Goal: Task Accomplishment & Management: Complete application form

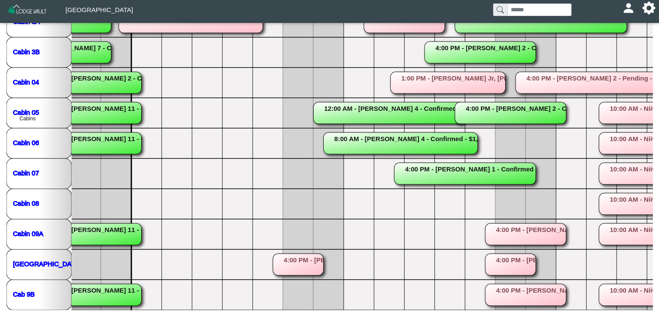
scroll to position [0, 663]
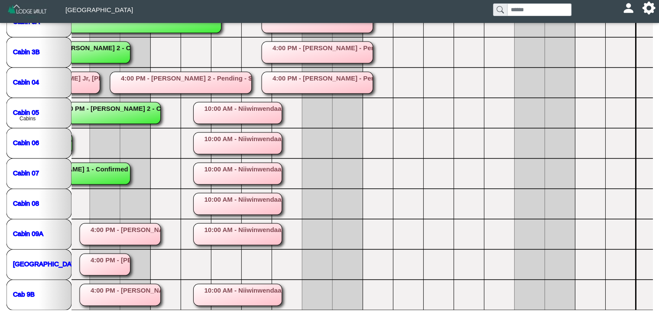
drag, startPoint x: 463, startPoint y: 310, endPoint x: 486, endPoint y: 307, distance: 23.6
click at [486, 307] on div "**********" at bounding box center [329, 39] width 659 height 556
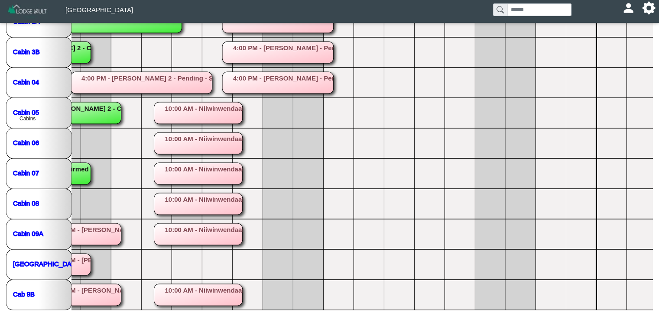
scroll to position [0, 1075]
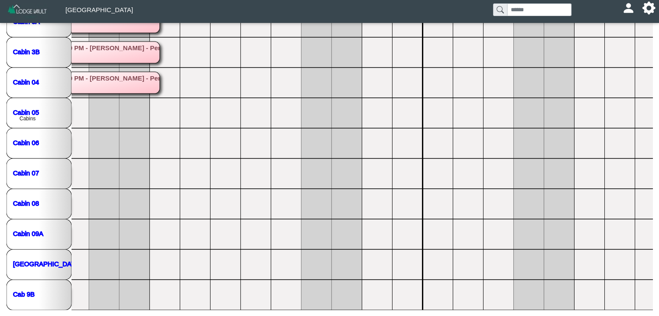
drag, startPoint x: 486, startPoint y: 305, endPoint x: 547, endPoint y: 309, distance: 60.9
click at [547, 310] on nav at bounding box center [329, 313] width 659 height 7
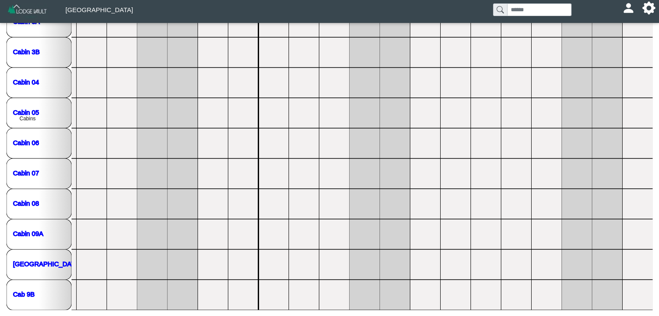
scroll to position [0, 0]
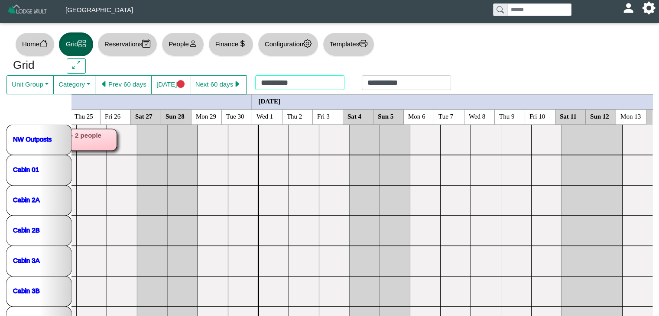
click at [286, 84] on div "**********" at bounding box center [353, 84] width 213 height 19
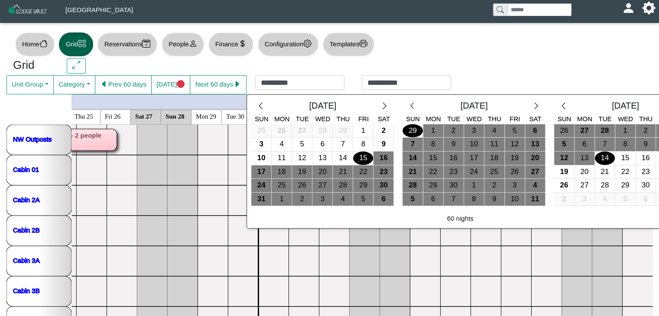
drag, startPoint x: 408, startPoint y: 128, endPoint x: 413, endPoint y: 129, distance: 4.8
click at [409, 127] on div "29" at bounding box center [413, 130] width 20 height 13
type input "*********"
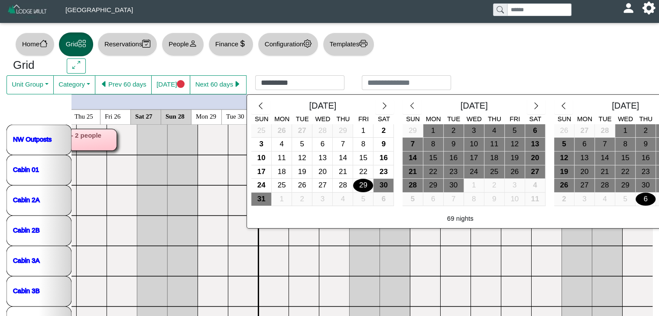
click at [640, 199] on div "6" at bounding box center [646, 199] width 20 height 13
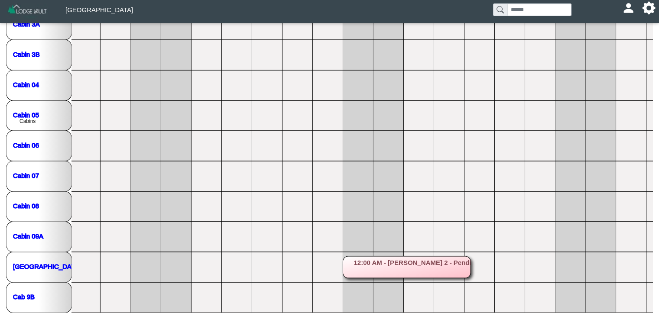
scroll to position [239, 0]
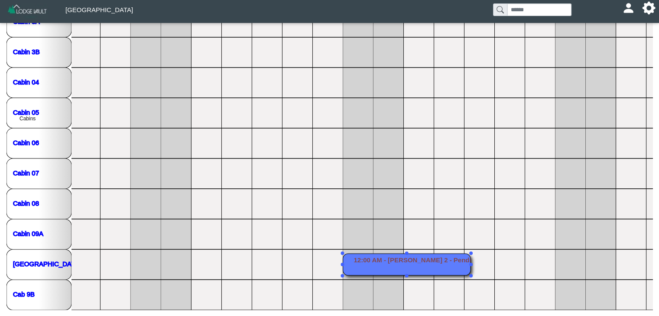
click at [415, 267] on rect at bounding box center [407, 265] width 128 height 22
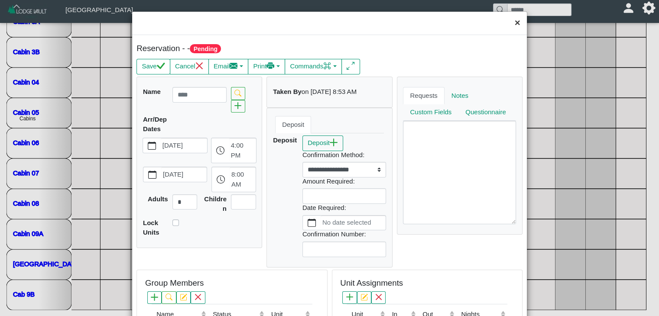
click at [509, 24] on button "×" at bounding box center [517, 23] width 19 height 23
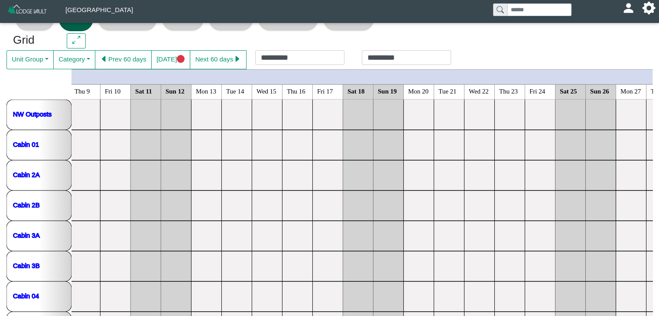
scroll to position [0, 0]
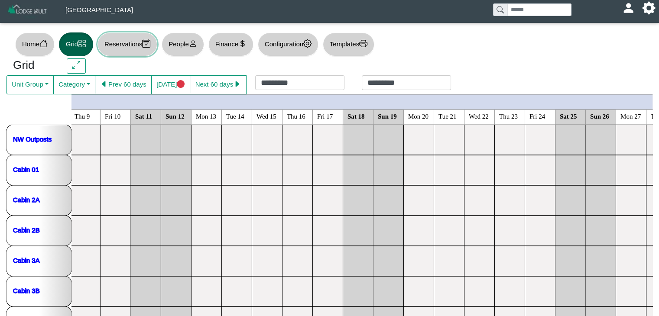
click at [128, 43] on button "Reservations" at bounding box center [128, 45] width 60 height 24
select select "***"
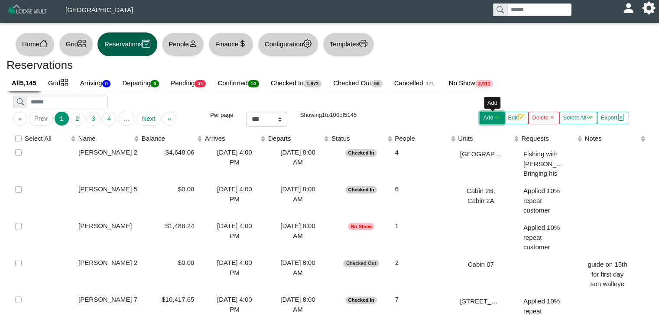
click at [491, 122] on button "Add" at bounding box center [492, 118] width 25 height 13
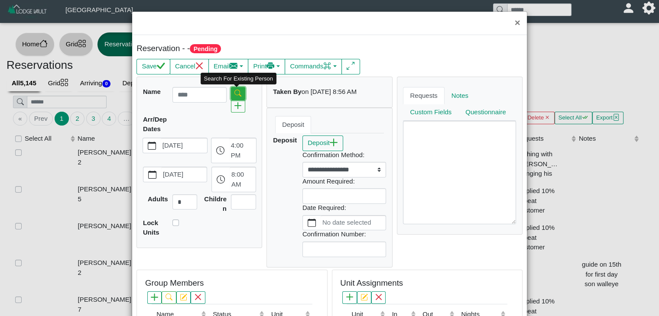
click at [239, 90] on icon "search" at bounding box center [237, 93] width 7 height 7
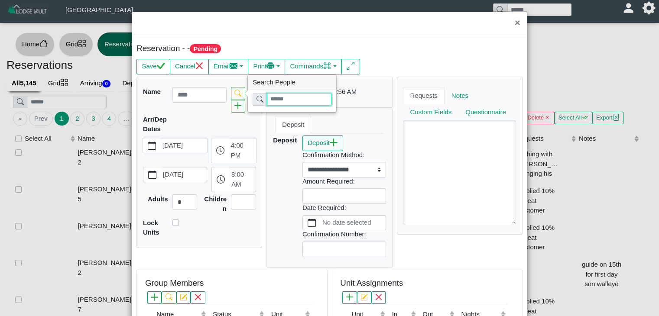
click at [277, 100] on input "search" at bounding box center [299, 99] width 65 height 13
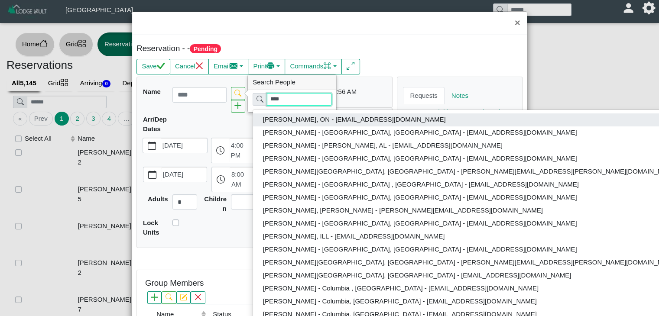
type input "****"
click at [342, 118] on button "[PERSON_NAME], ON - [EMAIL_ADDRESS][DOMAIN_NAME]" at bounding box center [470, 120] width 435 height 13
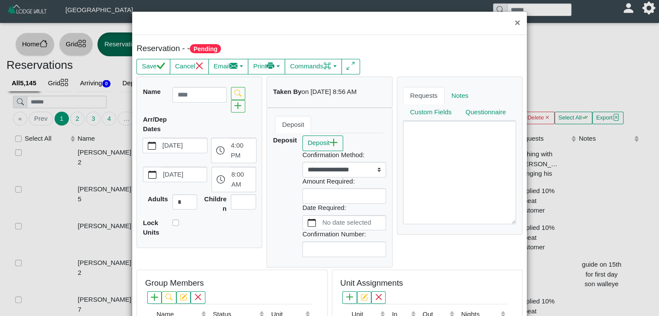
type input "**********"
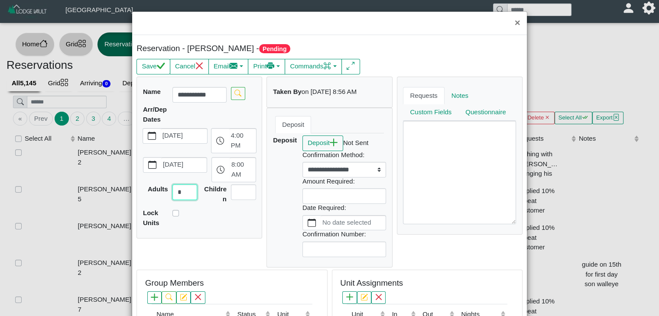
drag, startPoint x: 179, startPoint y: 190, endPoint x: 144, endPoint y: 198, distance: 36.4
click at [146, 197] on div "Adults * Children" at bounding box center [199, 195] width 117 height 20
type input "*"
click at [154, 139] on button "[DATE]" at bounding box center [152, 136] width 18 height 15
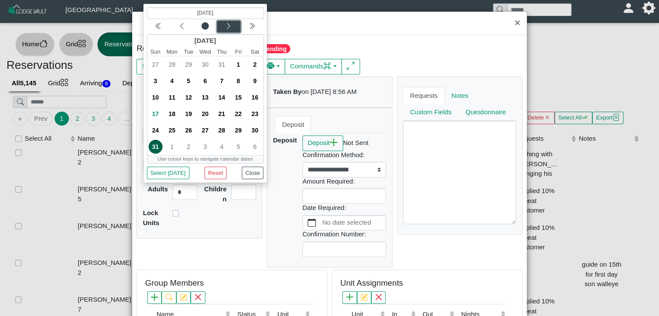
click at [225, 26] on icon "chevron left" at bounding box center [228, 26] width 7 height 7
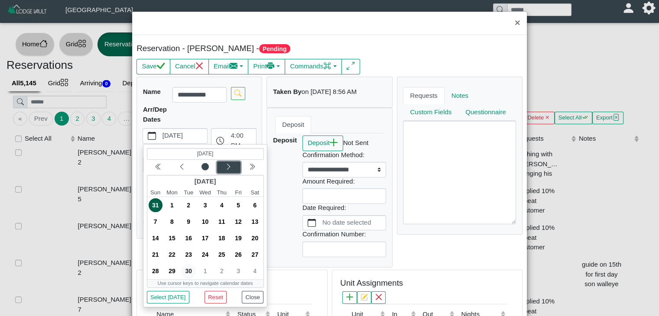
click at [225, 169] on icon "chevron left" at bounding box center [228, 166] width 7 height 7
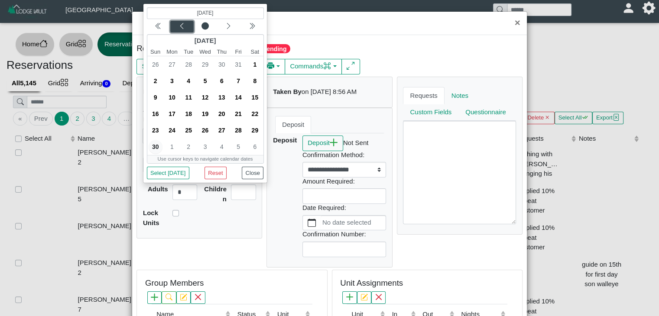
click at [179, 26] on icon "chevron left" at bounding box center [181, 26] width 7 height 7
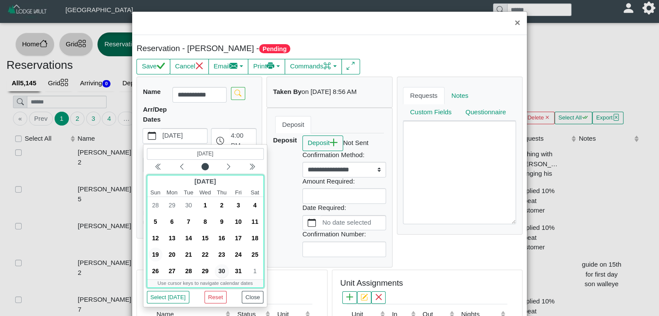
click at [153, 257] on span "19" at bounding box center [155, 255] width 14 height 14
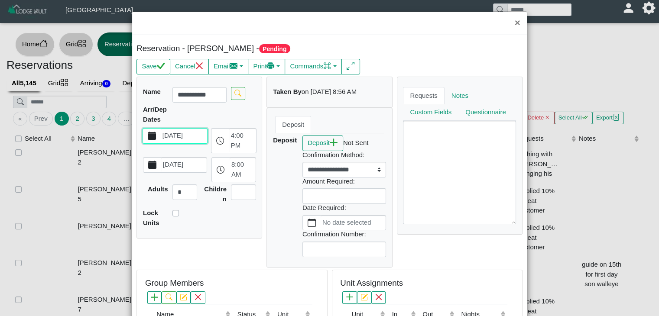
click at [154, 167] on icon "calendar fill" at bounding box center [152, 165] width 8 height 8
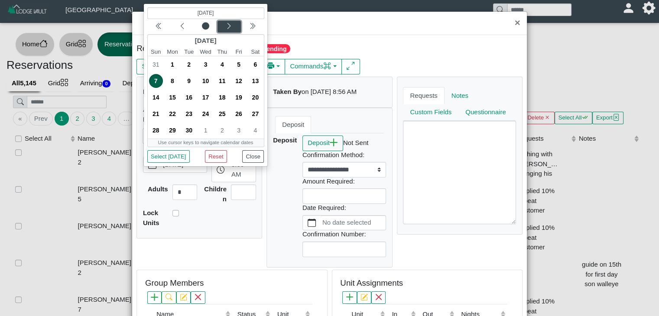
click at [229, 24] on icon "chevron left" at bounding box center [228, 26] width 7 height 7
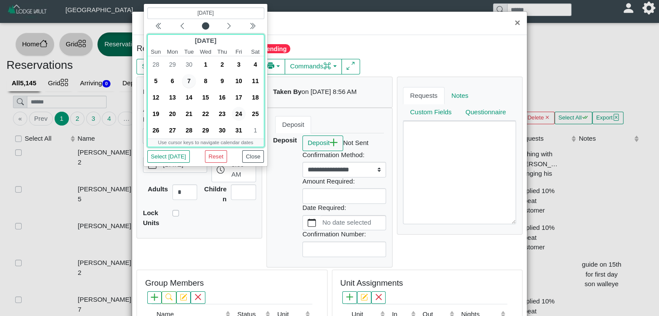
click at [237, 111] on span "24" at bounding box center [239, 114] width 14 height 14
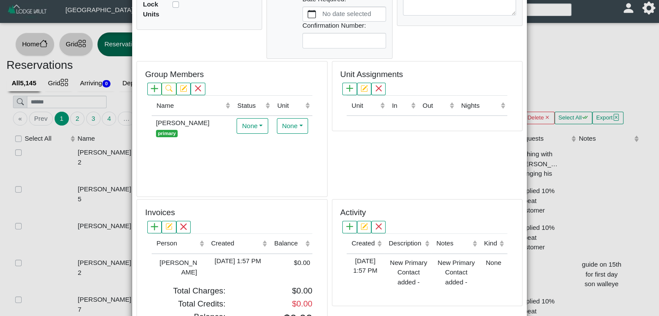
scroll to position [205, 0]
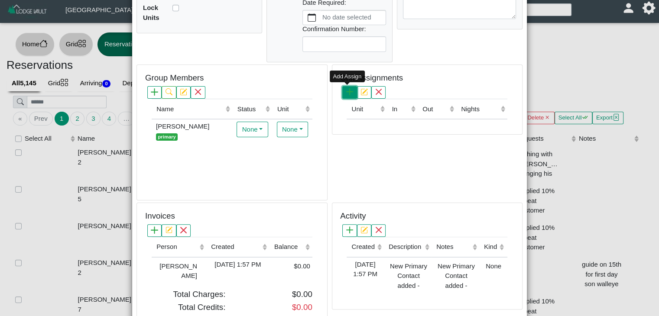
click at [347, 88] on icon "plus" at bounding box center [349, 91] width 7 height 7
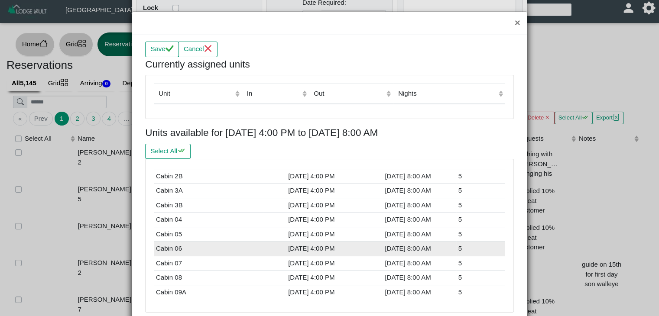
scroll to position [66, 0]
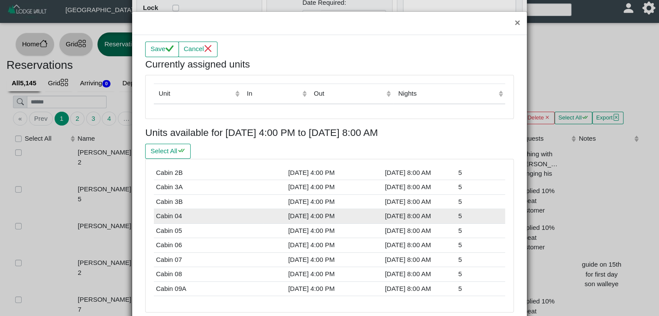
click at [166, 215] on td "Cabin 04" at bounding box center [208, 216] width 109 height 15
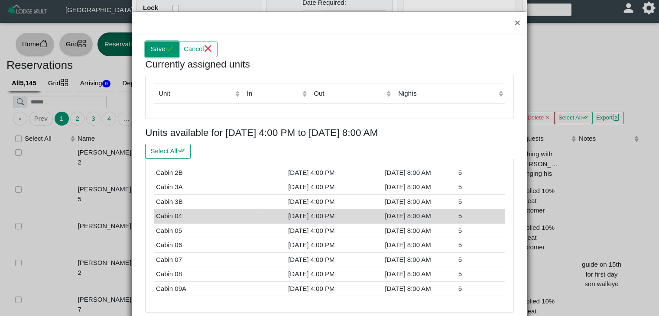
click at [168, 45] on button "Save" at bounding box center [161, 50] width 33 height 16
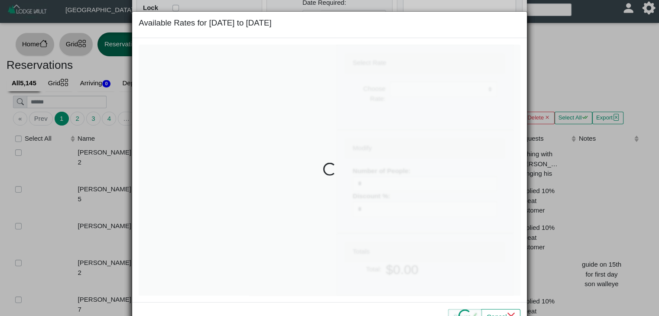
select select
type input "*"
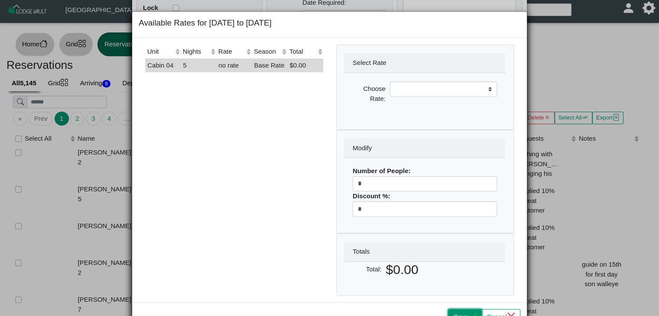
click at [449, 309] on button "Save" at bounding box center [464, 317] width 33 height 16
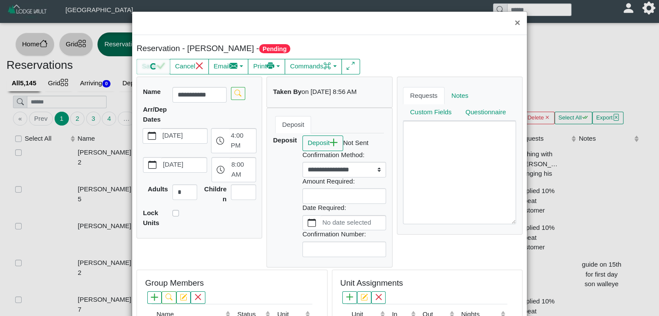
click at [148, 65] on div at bounding box center [153, 67] width 33 height 16
